Goal: Check status: Check status

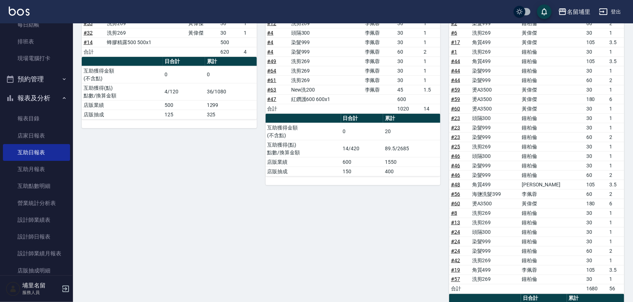
scroll to position [419, 0]
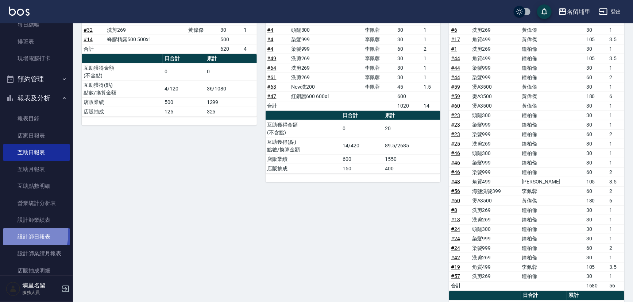
drag, startPoint x: 19, startPoint y: 234, endPoint x: 29, endPoint y: 228, distance: 12.0
click at [19, 234] on link "設計師日報表" at bounding box center [36, 237] width 67 height 17
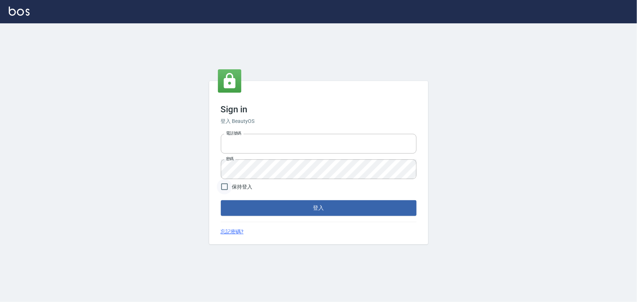
type input "2988528"
click at [224, 190] on input "保持登入" at bounding box center [224, 186] width 15 height 15
checkbox input "true"
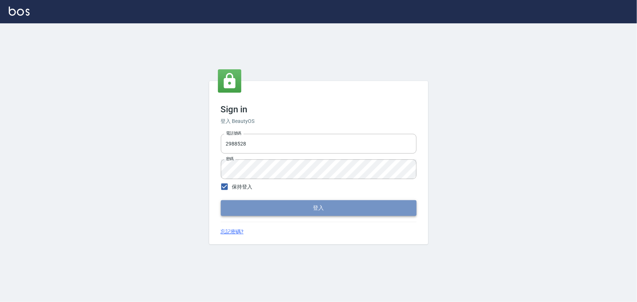
click at [257, 208] on button "登入" at bounding box center [319, 207] width 196 height 15
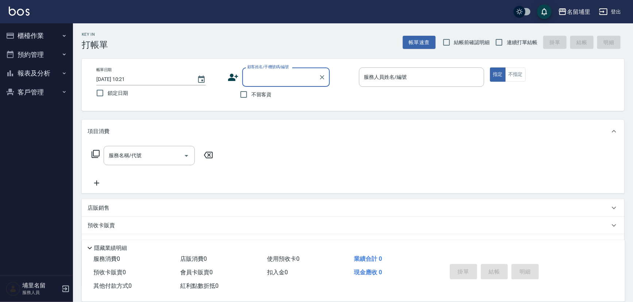
click at [27, 72] on button "報表及分析" at bounding box center [36, 73] width 67 height 19
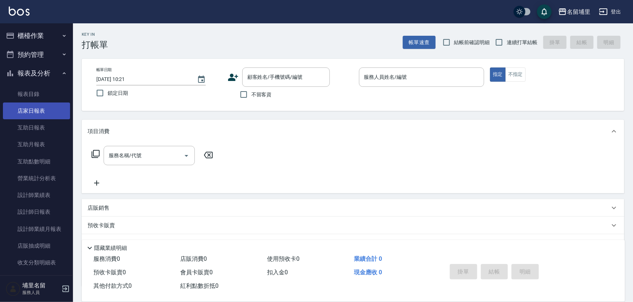
click at [31, 112] on link "店家日報表" at bounding box center [36, 111] width 67 height 17
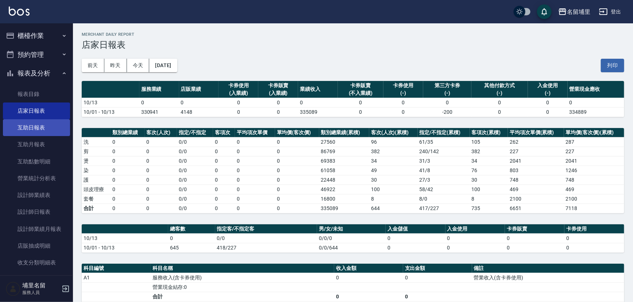
click at [24, 126] on link "互助日報表" at bounding box center [36, 127] width 67 height 17
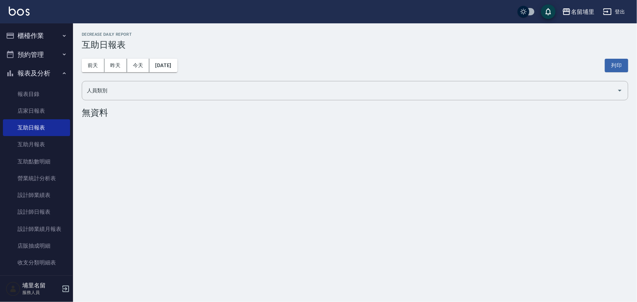
click at [49, 35] on button "櫃檯作業" at bounding box center [36, 35] width 67 height 19
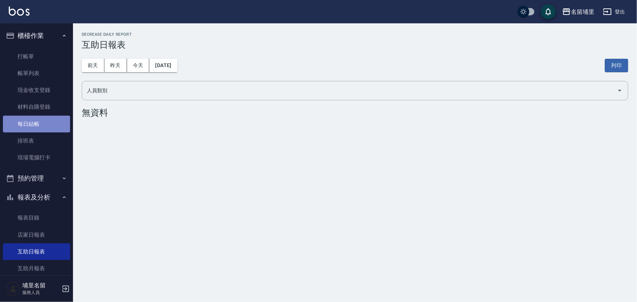
click at [43, 128] on link "每日結帳" at bounding box center [36, 124] width 67 height 17
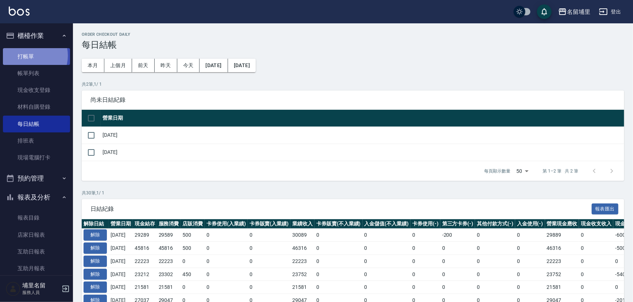
click at [30, 55] on link "打帳單" at bounding box center [36, 56] width 67 height 17
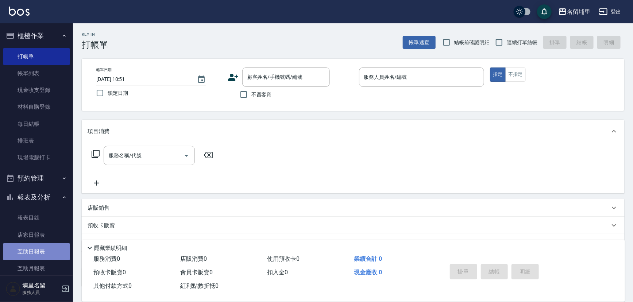
click at [52, 245] on link "互助日報表" at bounding box center [36, 251] width 67 height 17
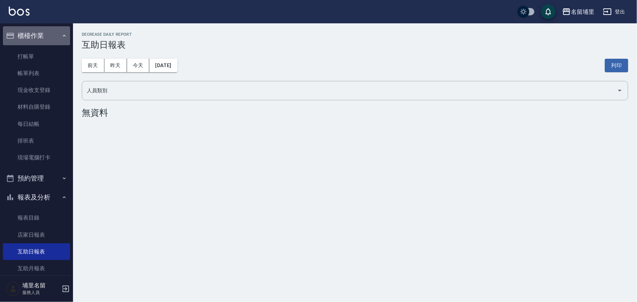
click at [39, 33] on button "櫃檯作業" at bounding box center [36, 35] width 67 height 19
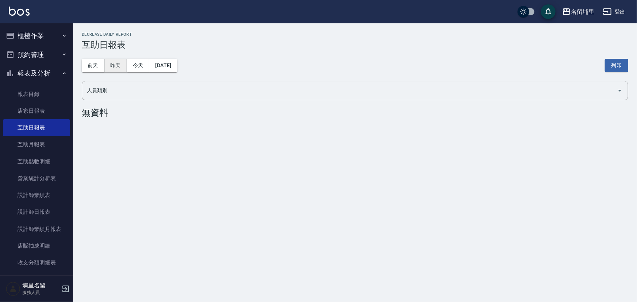
click at [108, 69] on button "昨天" at bounding box center [115, 66] width 23 height 14
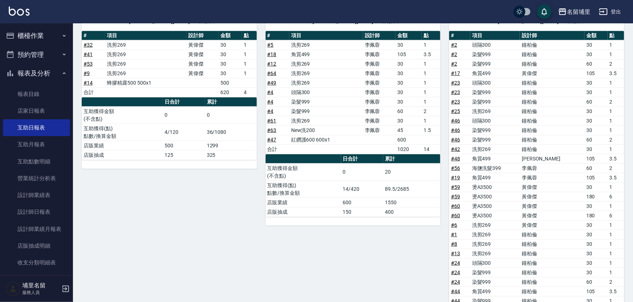
scroll to position [386, 0]
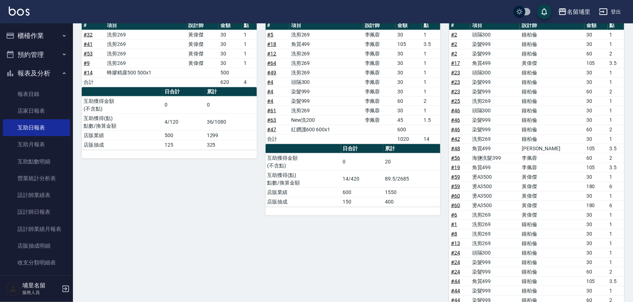
click at [456, 175] on link "# 59" at bounding box center [455, 177] width 9 height 6
click at [457, 175] on link "# 59" at bounding box center [455, 177] width 9 height 6
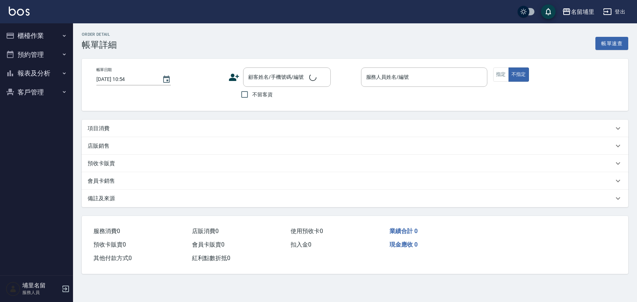
type input "[DATE] 19:44"
checkbox input "true"
type input "[PERSON_NAME]-8"
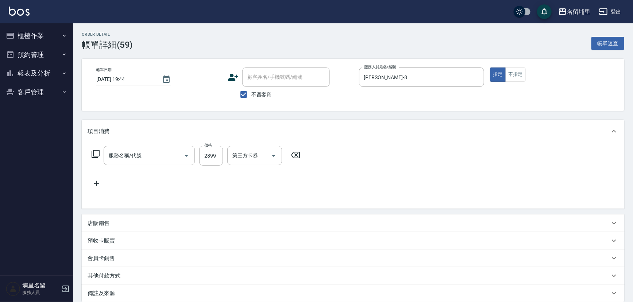
type input "燙A3500(31)"
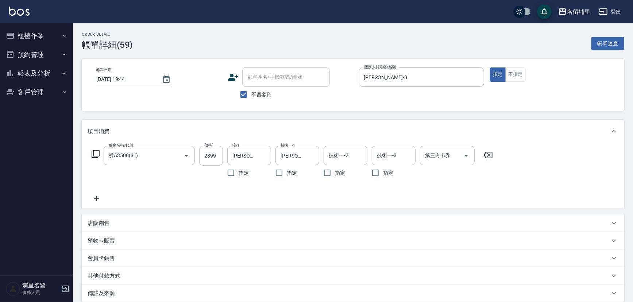
click at [492, 156] on icon at bounding box center [488, 155] width 18 height 9
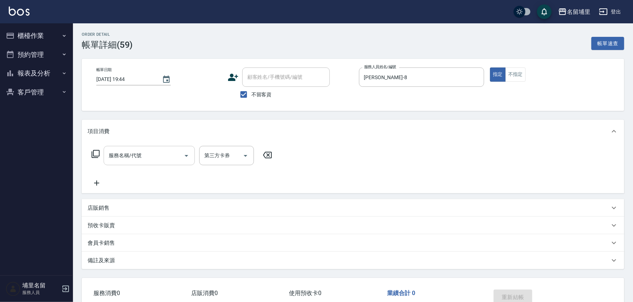
click at [143, 152] on input "服務名稱/代號" at bounding box center [144, 155] width 74 height 13
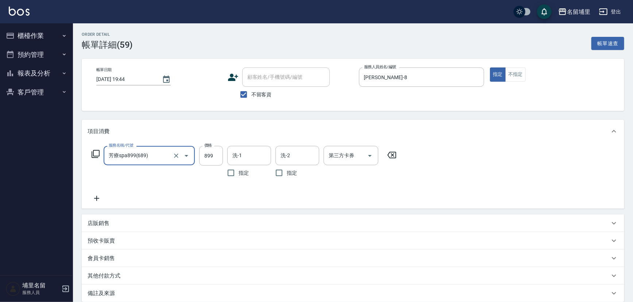
type input "芳療spa899(689)"
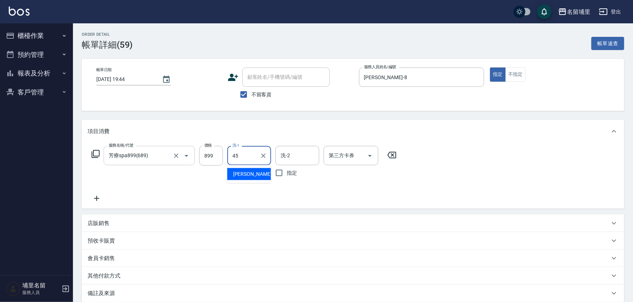
type input "[PERSON_NAME]-45"
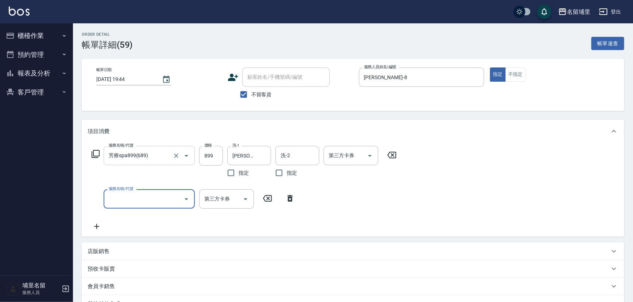
type input "3"
type input "燙B2500(32)"
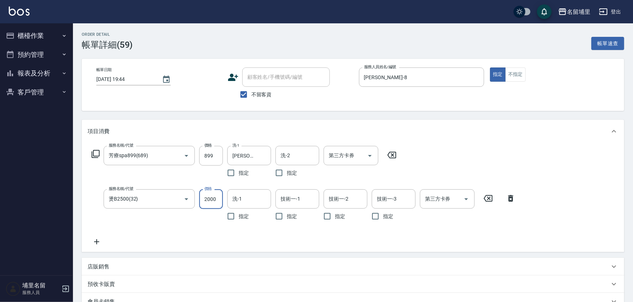
type input "2000"
click at [237, 202] on input "洗-1" at bounding box center [249, 199] width 37 height 13
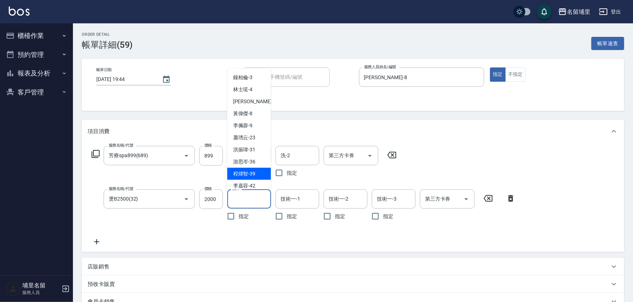
scroll to position [33, 0]
click at [242, 172] on div "潘宇浩 -45" at bounding box center [249, 177] width 44 height 12
type input "[PERSON_NAME]-45"
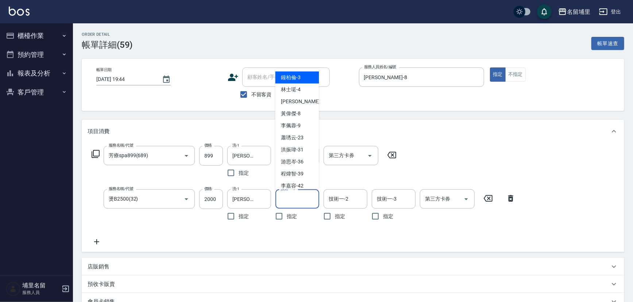
click at [294, 197] on input "技術一-1" at bounding box center [297, 199] width 37 height 13
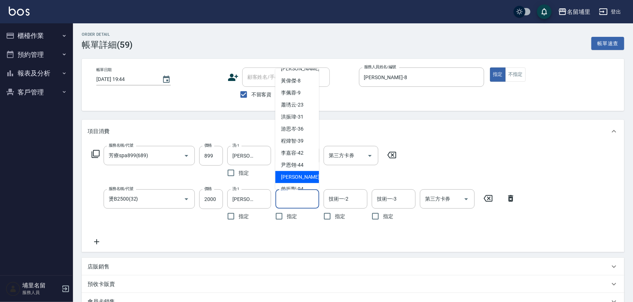
click at [290, 177] on span "潘宇浩 -45" at bounding box center [304, 177] width 46 height 8
type input "[PERSON_NAME]-45"
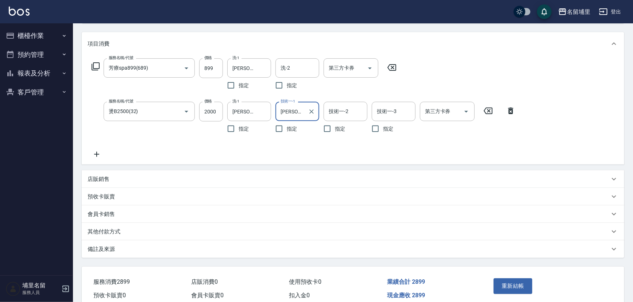
scroll to position [99, 0]
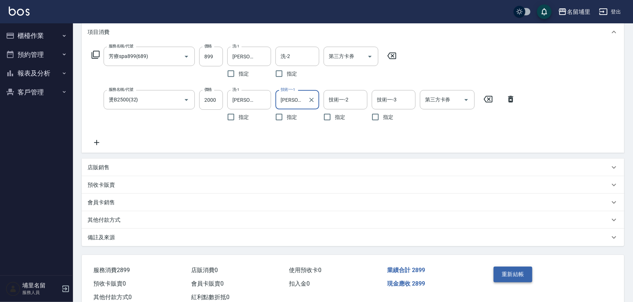
click at [516, 270] on button "重新結帳" at bounding box center [513, 274] width 39 height 15
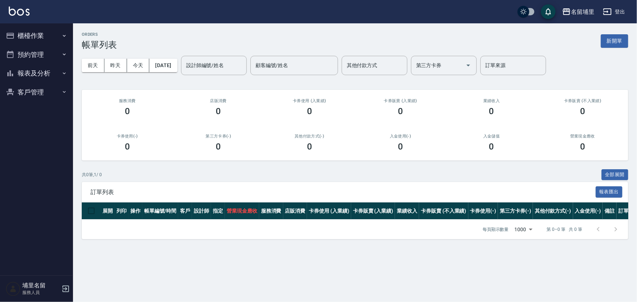
click at [58, 70] on button "報表及分析" at bounding box center [36, 73] width 67 height 19
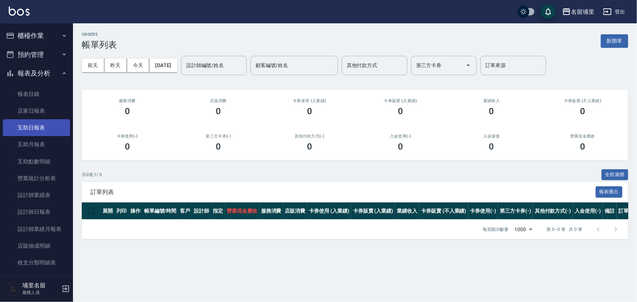
click at [47, 122] on link "互助日報表" at bounding box center [36, 127] width 67 height 17
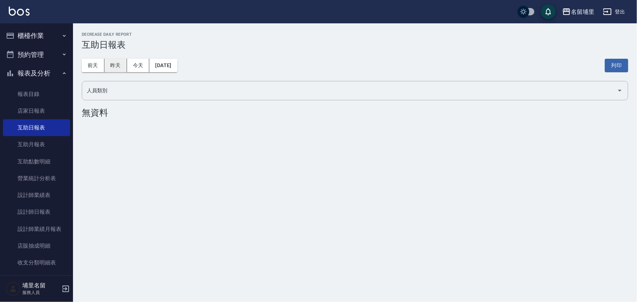
click at [118, 59] on button "昨天" at bounding box center [115, 66] width 23 height 14
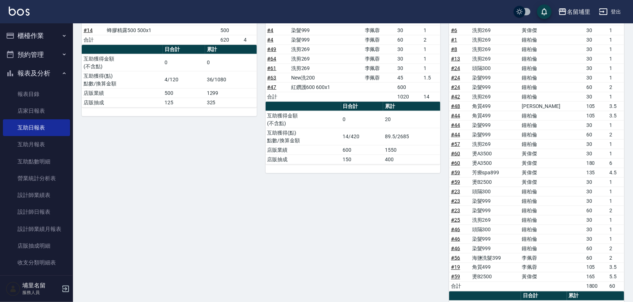
scroll to position [495, 0]
